Goal: Information Seeking & Learning: Learn about a topic

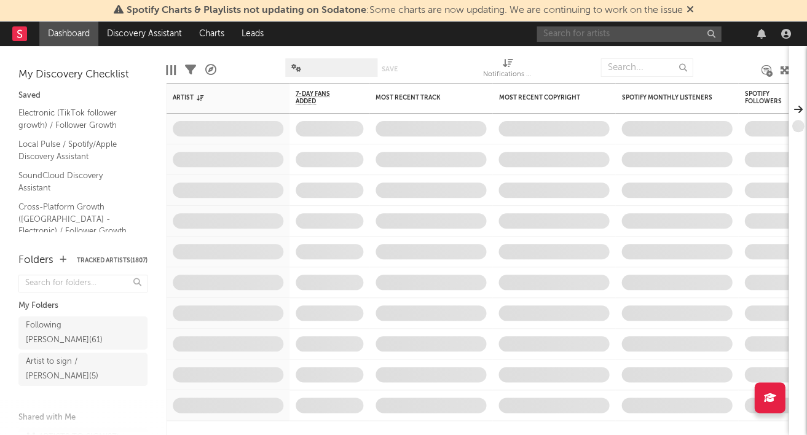
click at [571, 33] on input "text" at bounding box center [628, 33] width 184 height 15
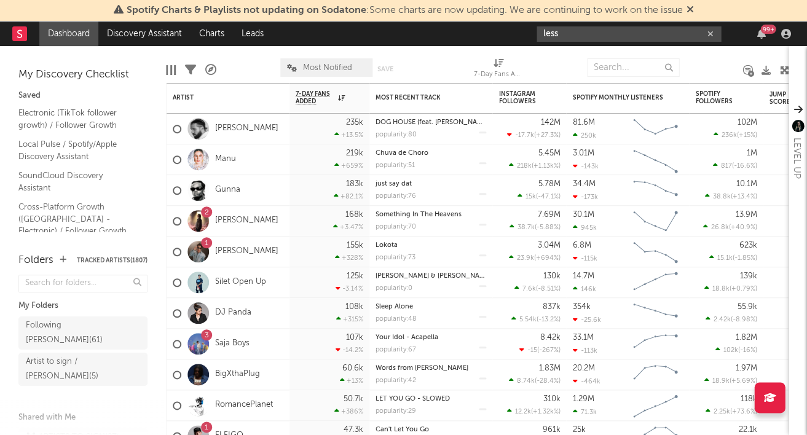
click at [542, 32] on input "less" at bounding box center [628, 33] width 184 height 15
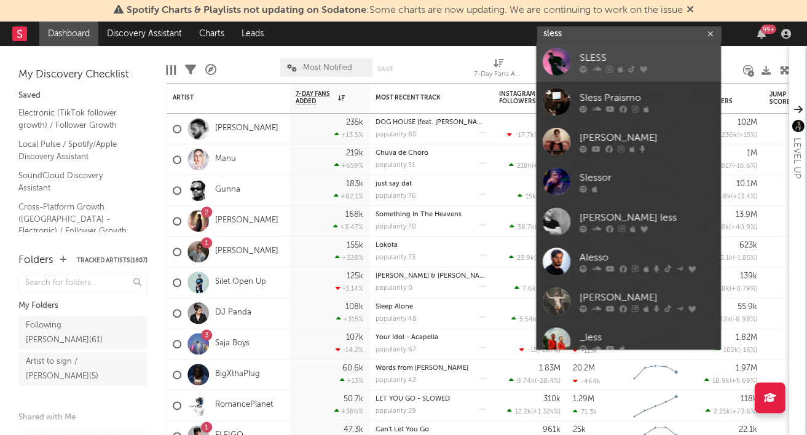
type input "sless"
click at [598, 51] on div "SLESS" at bounding box center [646, 58] width 135 height 15
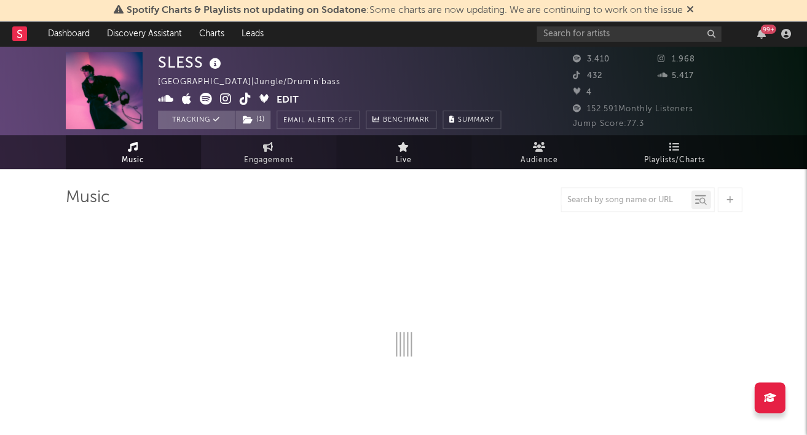
select select "1w"
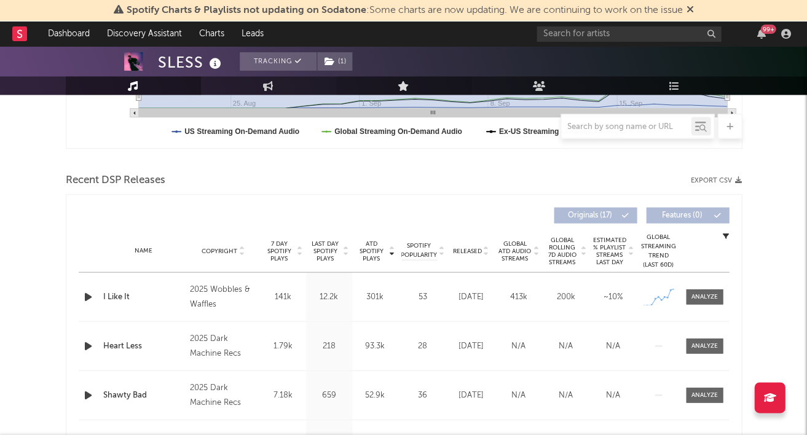
scroll to position [401, 0]
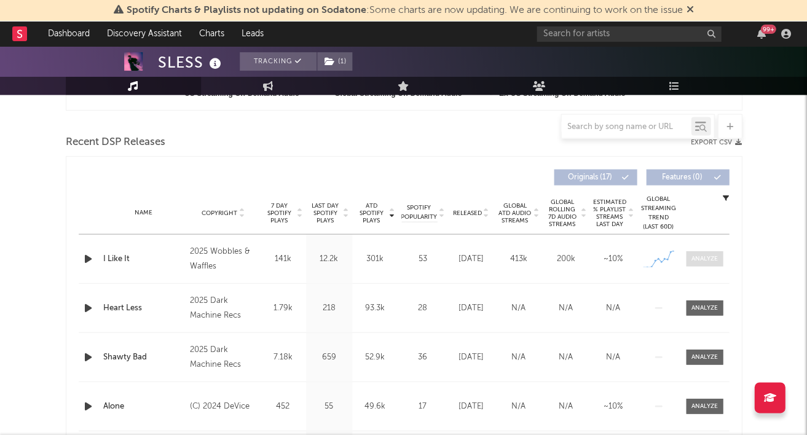
click at [710, 258] on div at bounding box center [704, 258] width 26 height 9
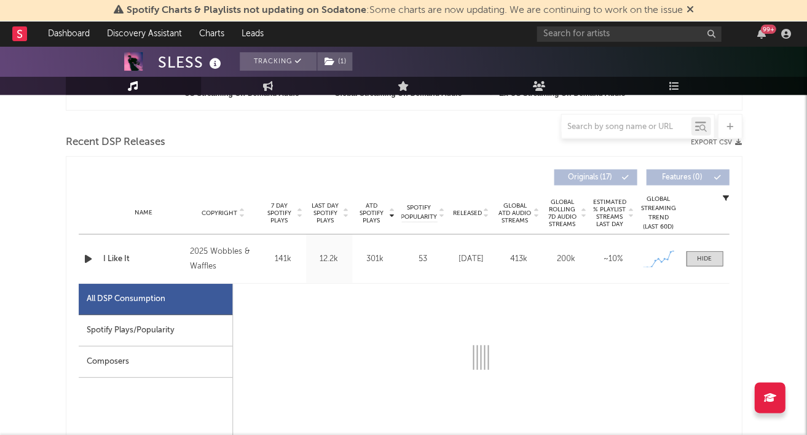
click at [221, 323] on div "Spotify Plays/Popularity" at bounding box center [156, 330] width 154 height 31
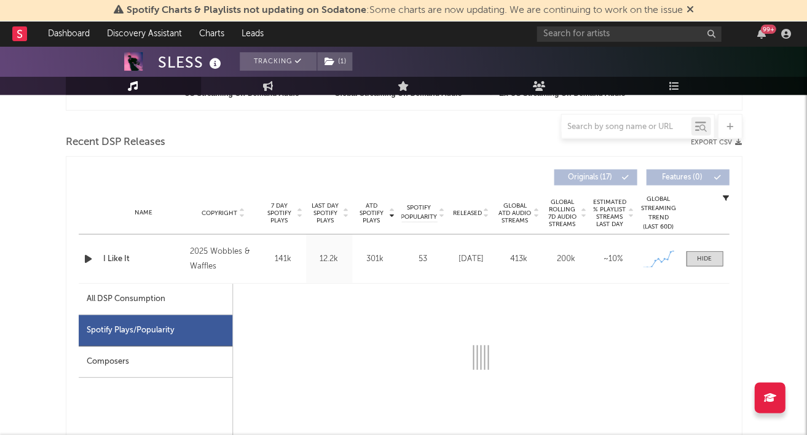
select select "1w"
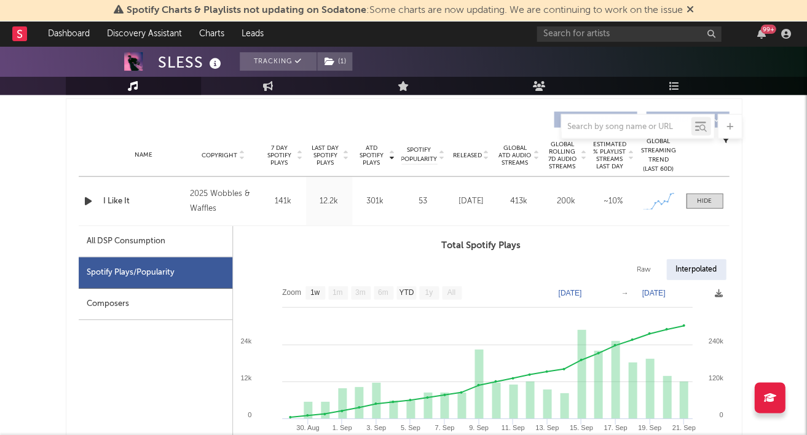
scroll to position [461, 0]
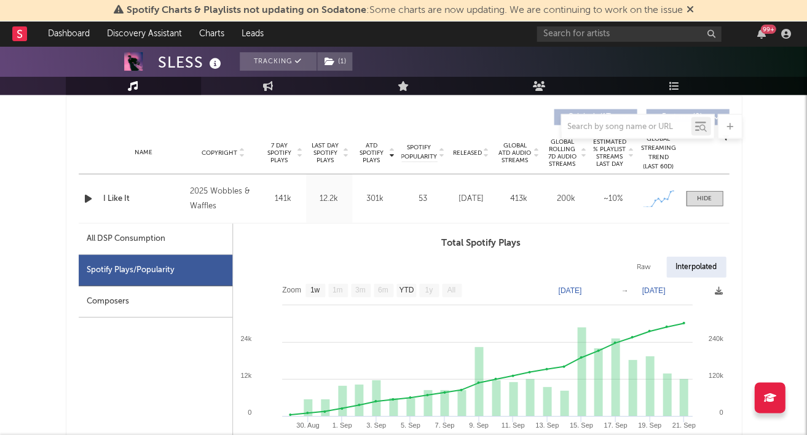
click at [629, 2] on div "Spotify Charts & Playlists not updating on Sodatone : Some charts are now updat…" at bounding box center [403, 11] width 807 height 22
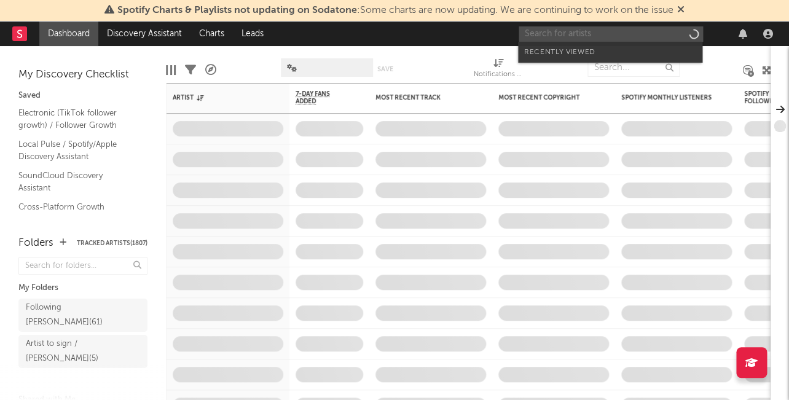
click at [577, 31] on input "text" at bounding box center [611, 33] width 184 height 15
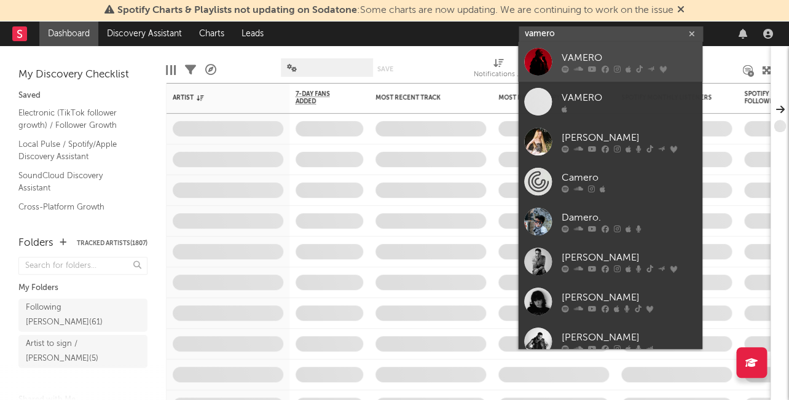
type input "vamero"
click at [584, 47] on link "VAMERO" at bounding box center [610, 62] width 184 height 40
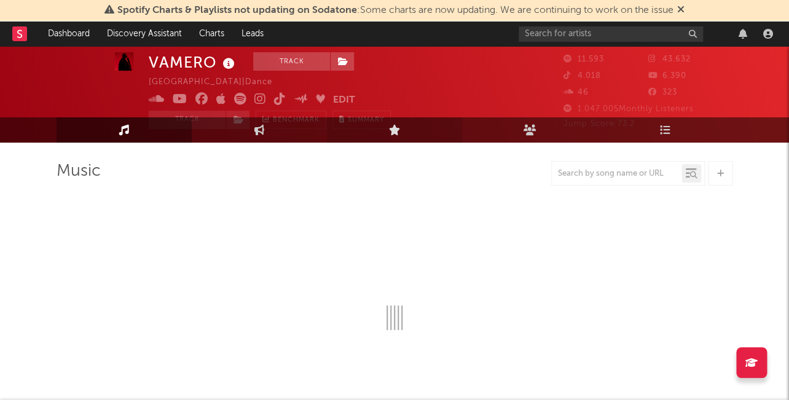
select select "6m"
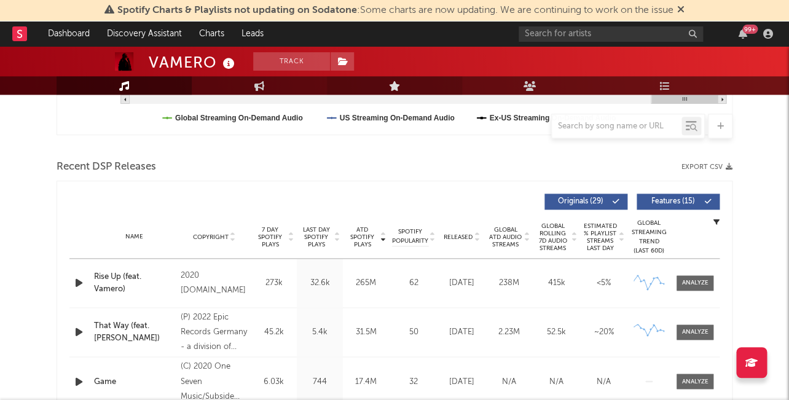
scroll to position [393, 0]
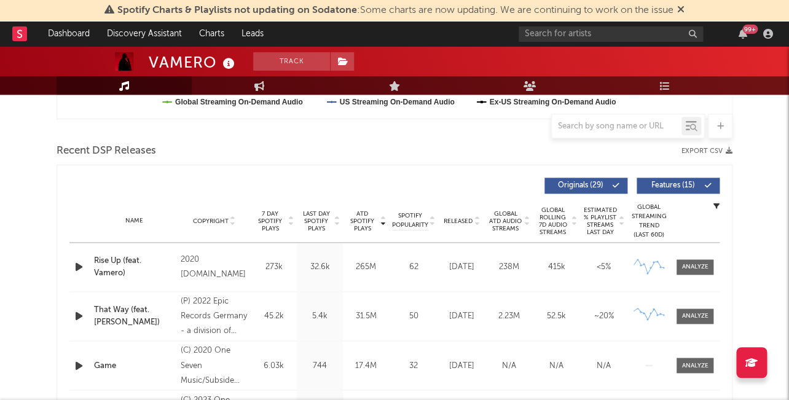
click at [446, 219] on span "Released" at bounding box center [458, 221] width 29 height 7
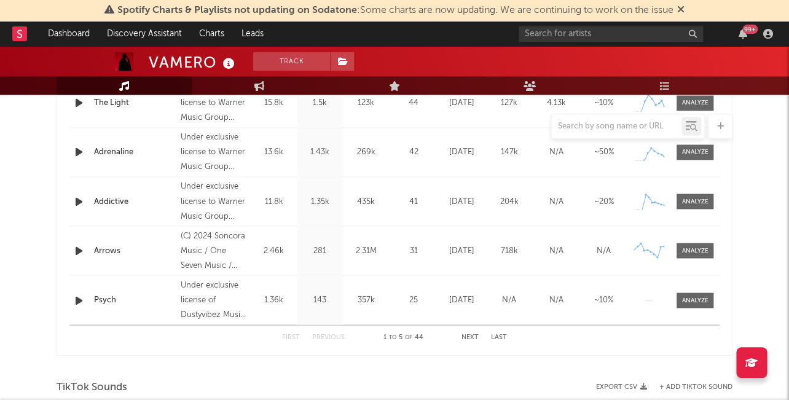
scroll to position [562, 0]
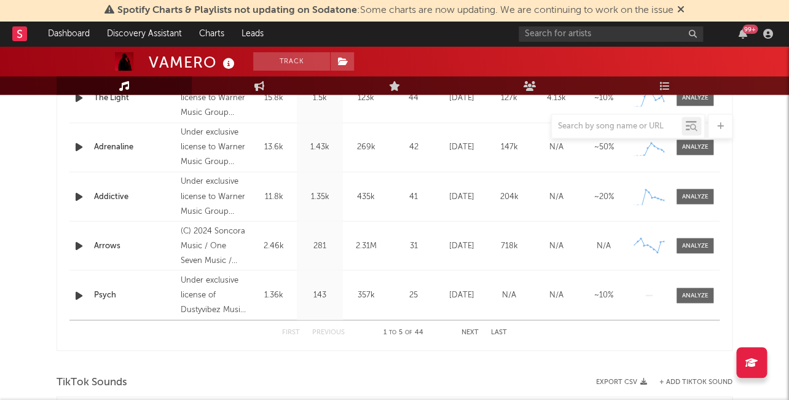
click at [470, 325] on div "First Previous 1 to 5 of 44 Next Last" at bounding box center [394, 332] width 225 height 24
click at [471, 329] on button "Next" at bounding box center [469, 332] width 17 height 7
